Goal: Information Seeking & Learning: Learn about a topic

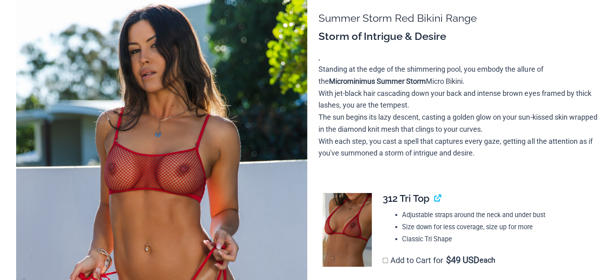
scroll to position [121, 0]
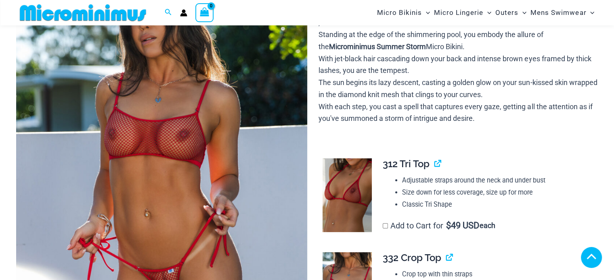
click at [157, 88] on img at bounding box center [161, 170] width 291 height 436
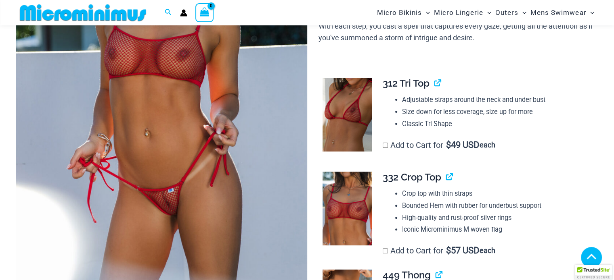
click at [176, 207] on img at bounding box center [161, 90] width 291 height 436
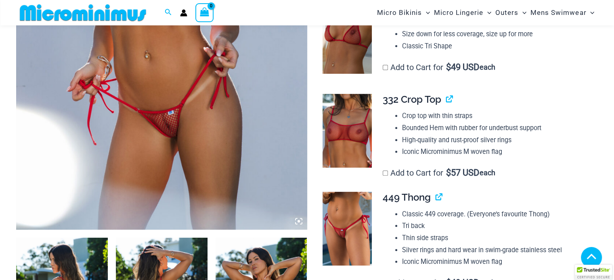
scroll to position [282, 0]
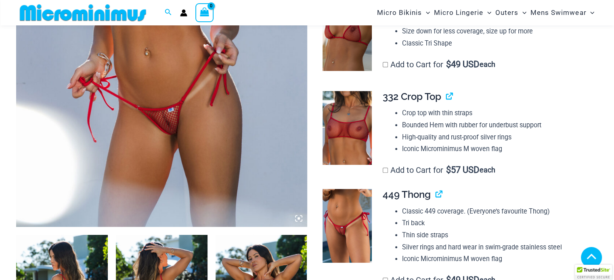
click at [197, 184] on img at bounding box center [161, 9] width 291 height 436
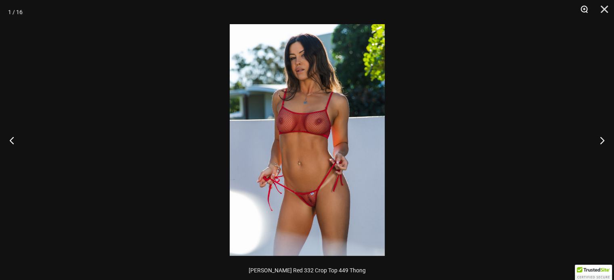
click at [583, 8] on button "Zoom" at bounding box center [581, 12] width 20 height 24
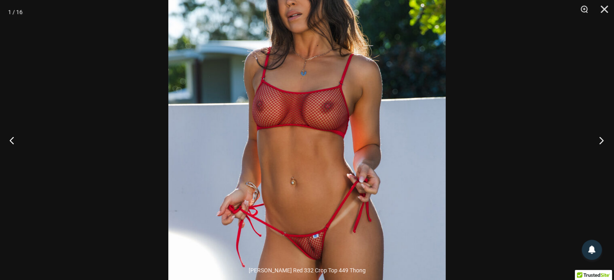
click at [601, 140] on button "Next" at bounding box center [598, 140] width 30 height 40
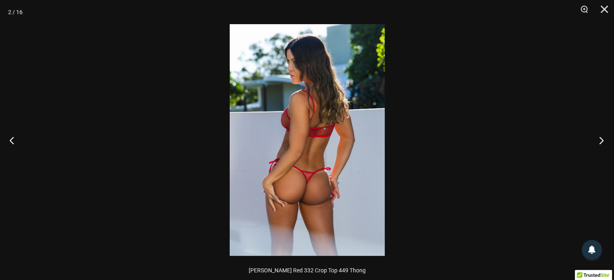
click at [601, 140] on button "Next" at bounding box center [598, 140] width 30 height 40
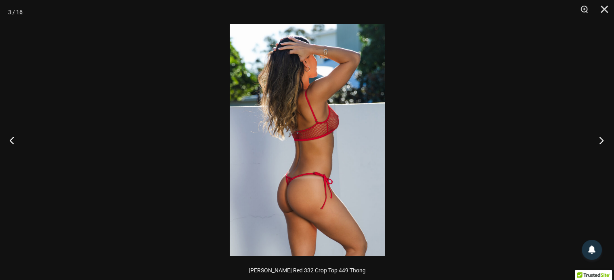
click at [601, 140] on button "Next" at bounding box center [598, 140] width 30 height 40
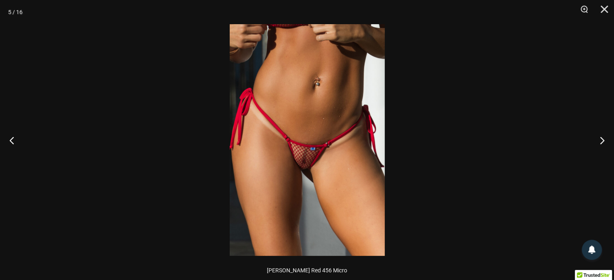
click at [302, 190] on img at bounding box center [307, 140] width 155 height 232
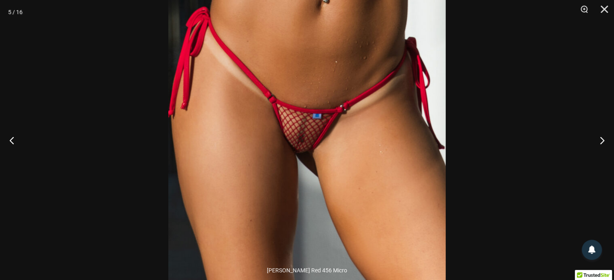
click at [302, 190] on img at bounding box center [306, 101] width 277 height 416
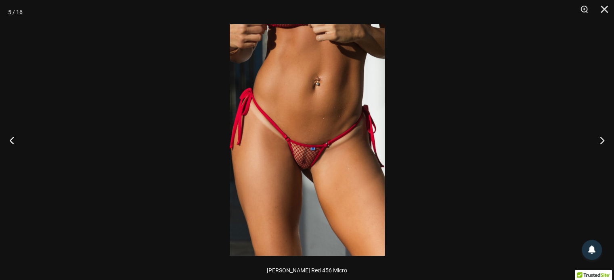
click at [306, 186] on img at bounding box center [307, 140] width 155 height 232
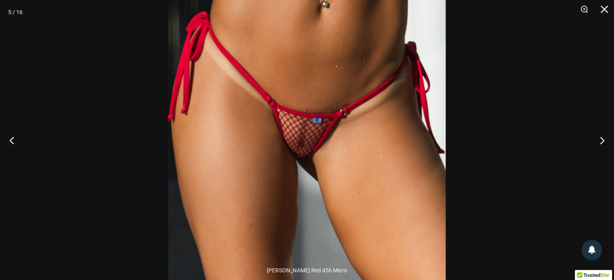
click at [319, 156] on img at bounding box center [306, 105] width 277 height 416
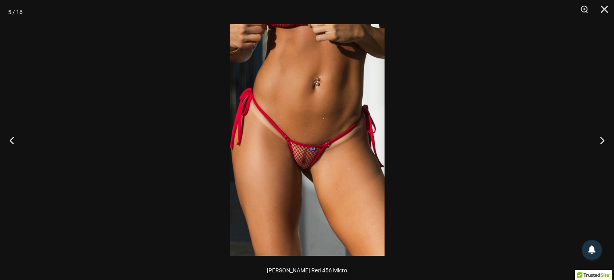
click at [319, 155] on img at bounding box center [307, 140] width 155 height 232
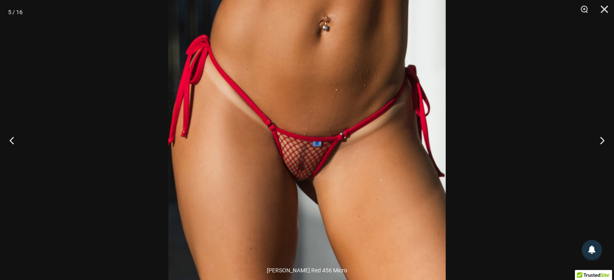
click at [323, 168] on img at bounding box center [306, 129] width 277 height 416
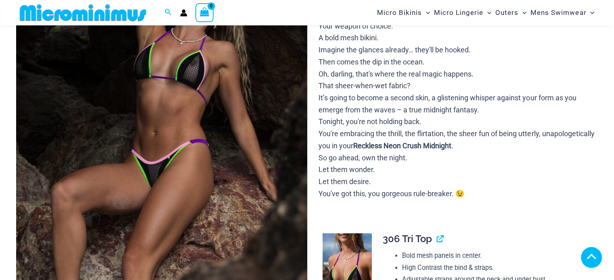
scroll to position [155, 0]
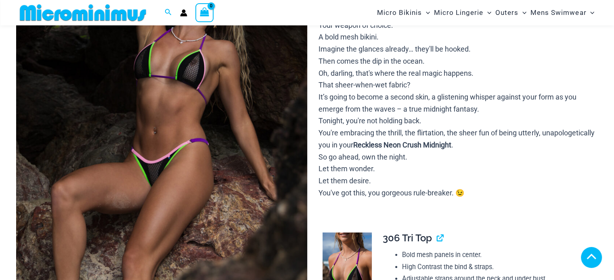
click at [252, 141] on img at bounding box center [161, 137] width 291 height 436
click at [252, 140] on img at bounding box center [161, 137] width 291 height 436
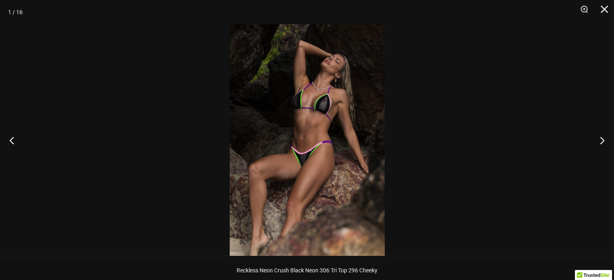
click at [327, 125] on img at bounding box center [307, 140] width 155 height 232
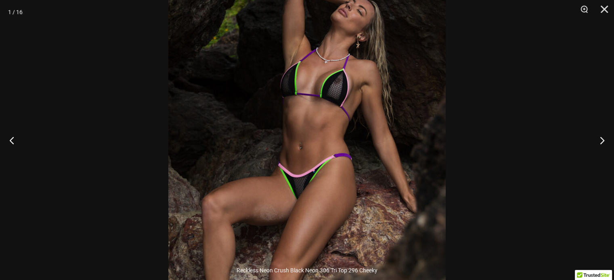
click at [329, 122] on img at bounding box center [306, 152] width 277 height 416
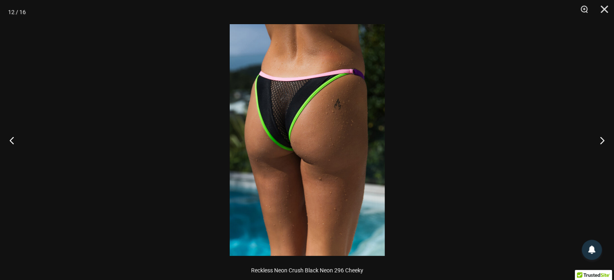
click at [311, 105] on img at bounding box center [307, 140] width 155 height 232
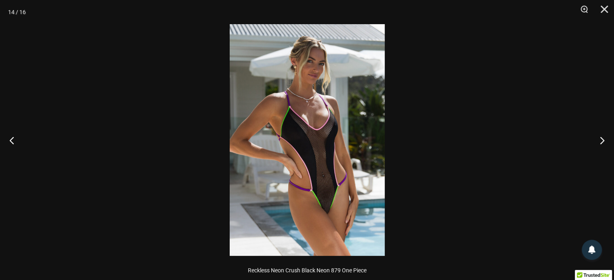
click at [322, 211] on img at bounding box center [307, 140] width 155 height 232
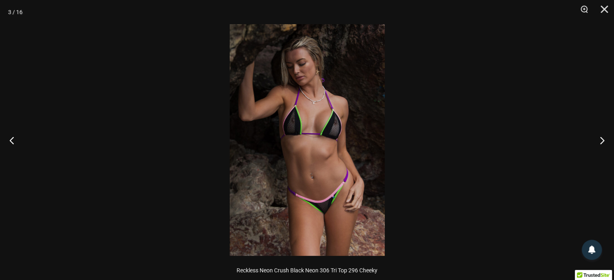
click at [319, 105] on img at bounding box center [307, 140] width 155 height 232
